Goal: Information Seeking & Learning: Learn about a topic

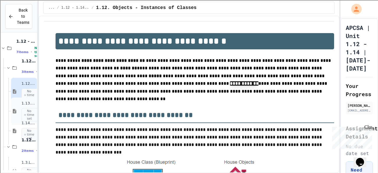
click at [17, 116] on div "1.13. Creating and Initializing Objects: Constructors No time set" at bounding box center [24, 111] width 26 height 27
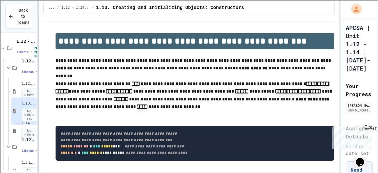
click at [75, 89] on div "**********" at bounding box center [189, 86] width 378 height 173
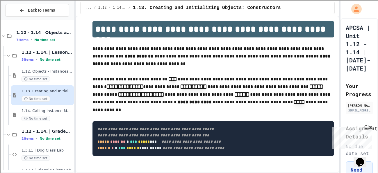
scroll to position [13, 0]
